Goal: Task Accomplishment & Management: Manage account settings

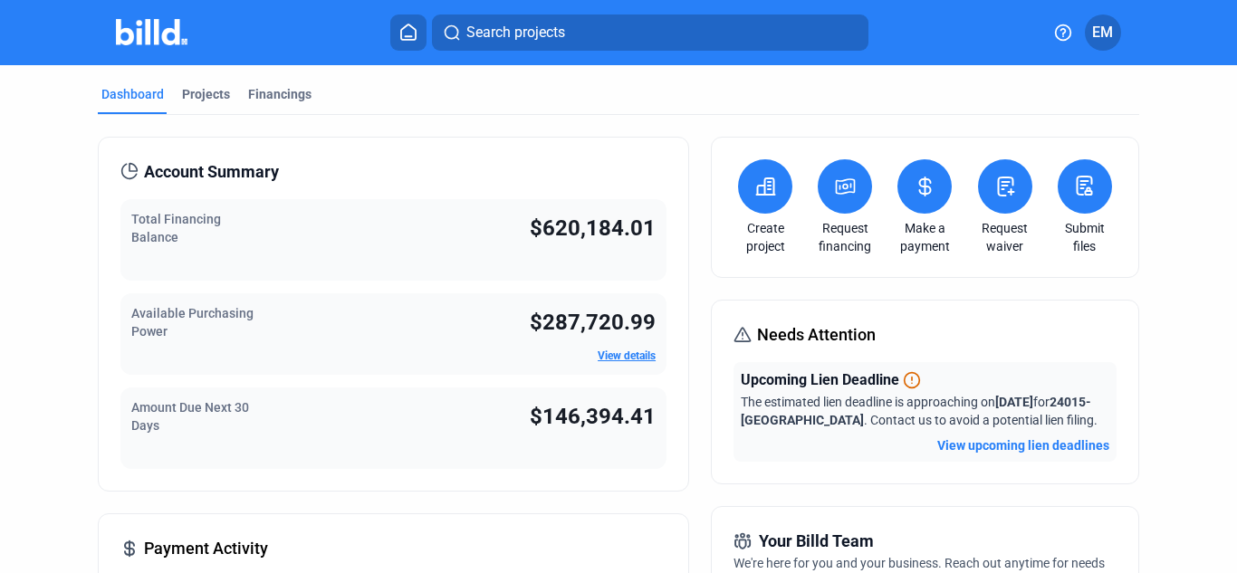
scroll to position [543, 0]
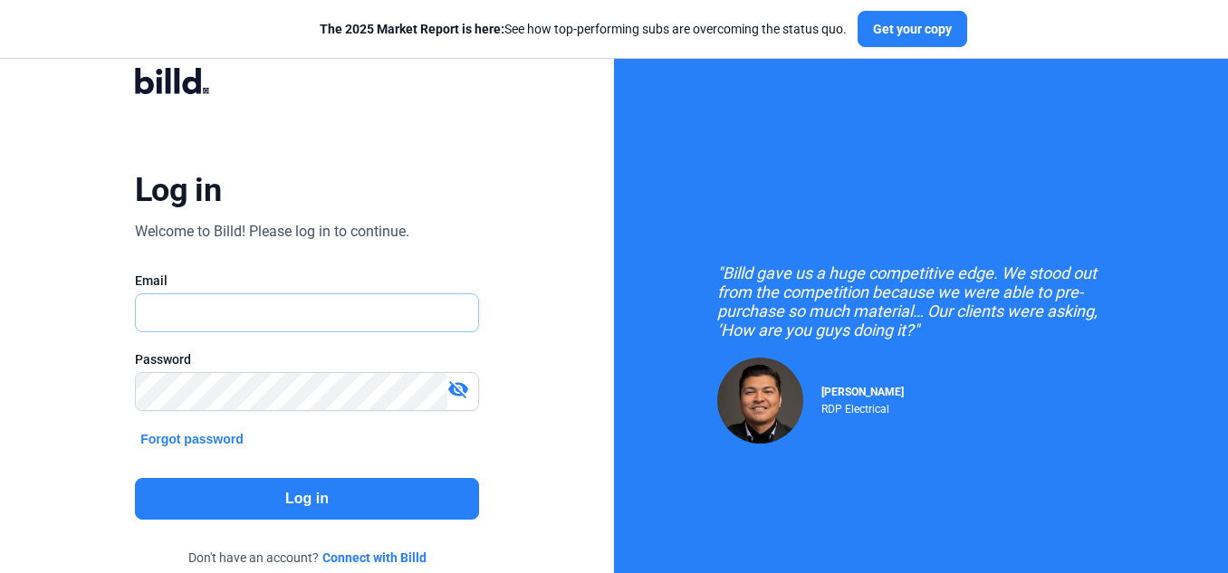
type input "[EMAIL_ADDRESS][DOMAIN_NAME]"
click at [326, 502] on button "Log in" at bounding box center [307, 499] width 344 height 42
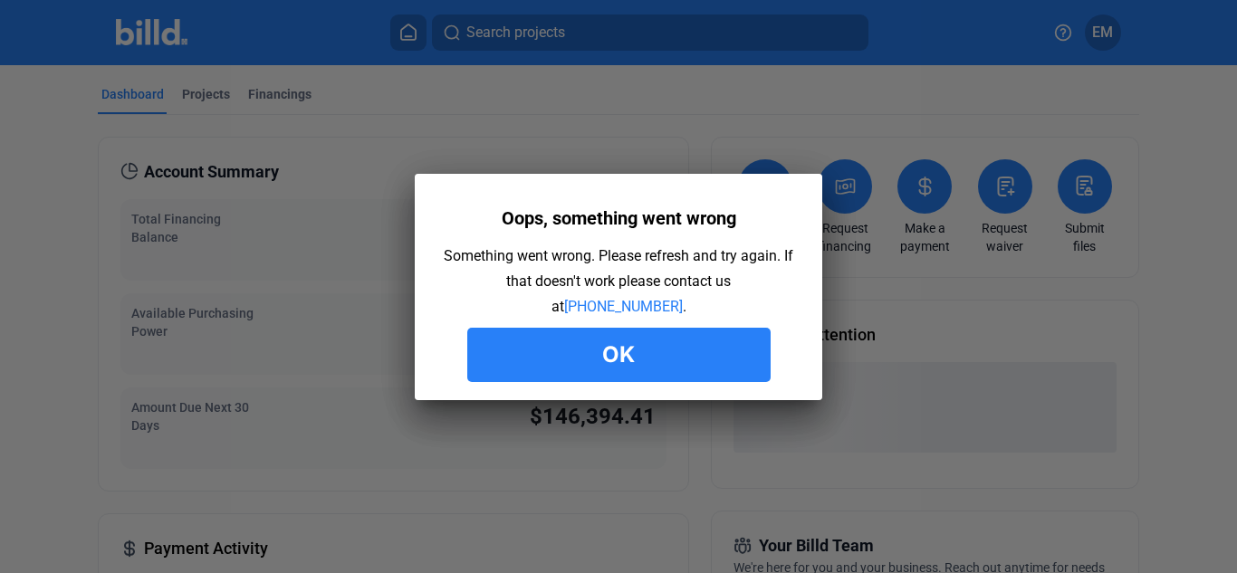
click at [680, 339] on button "Ok" at bounding box center [618, 355] width 303 height 54
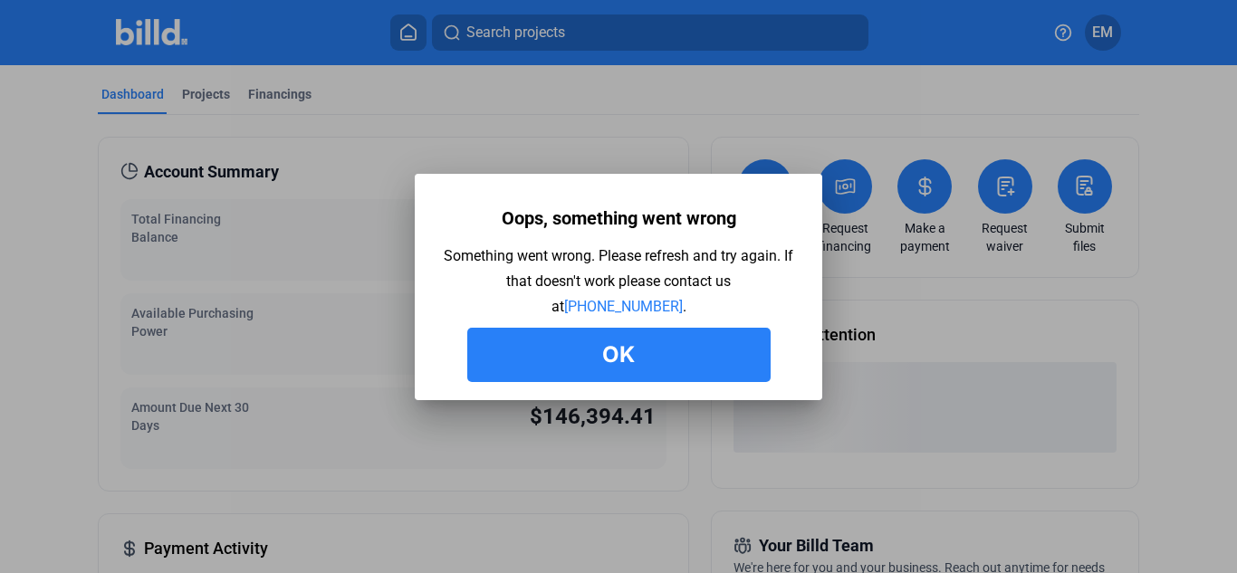
click at [691, 336] on button "Ok" at bounding box center [618, 355] width 303 height 54
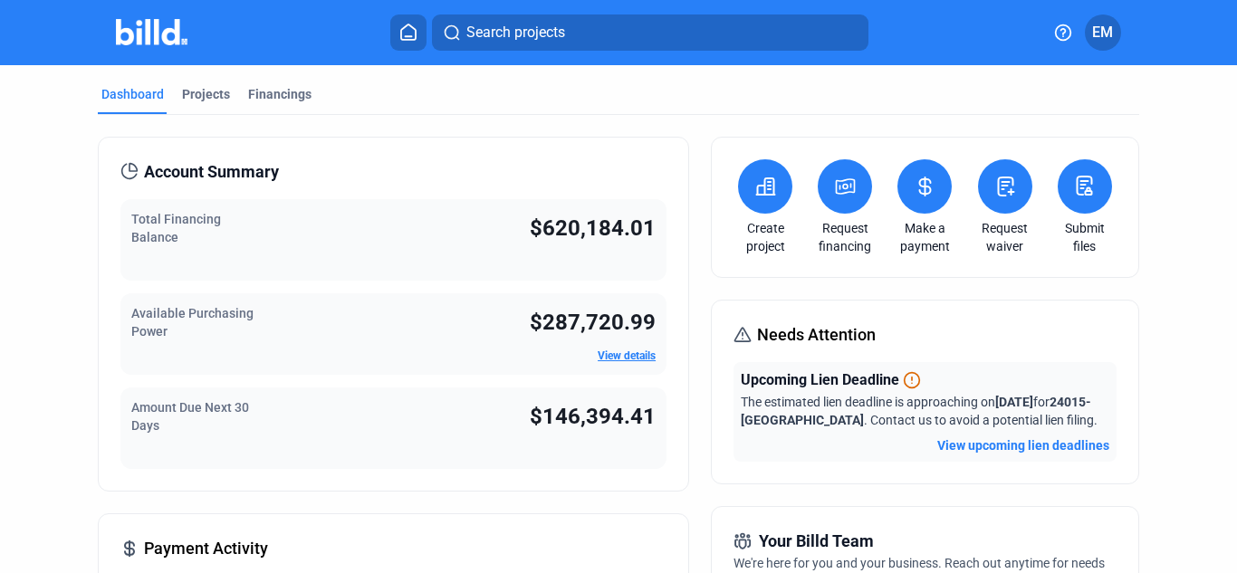
click at [906, 191] on button at bounding box center [925, 186] width 54 height 54
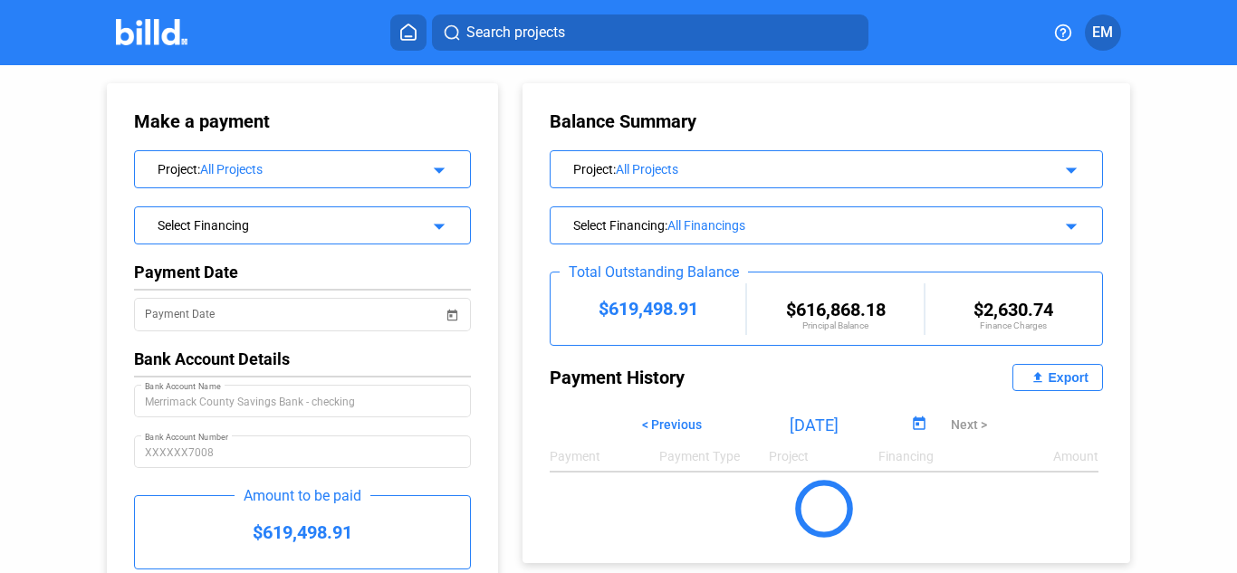
scroll to position [134, 0]
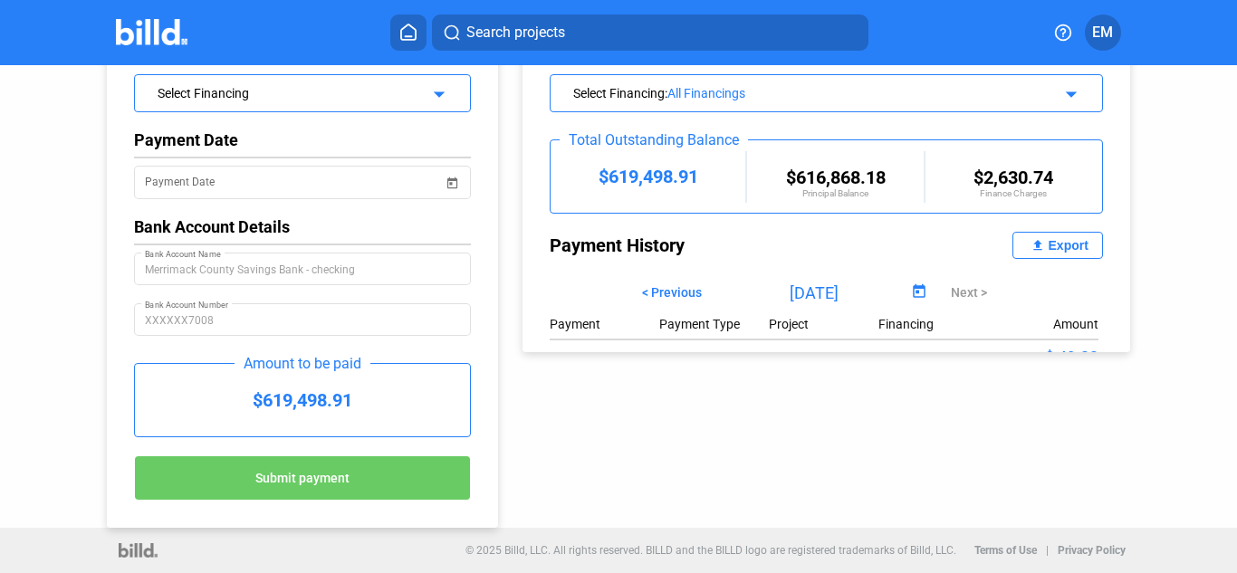
click at [1061, 243] on div "Export" at bounding box center [1069, 245] width 40 height 14
